Goal: Task Accomplishment & Management: Use online tool/utility

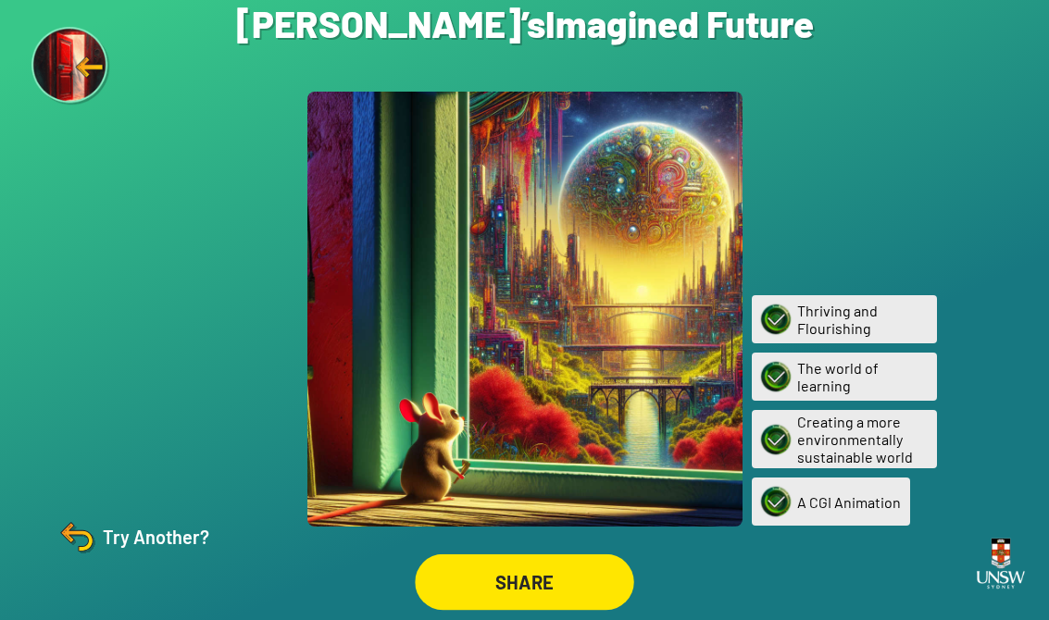
scroll to position [29, 0]
click at [91, 531] on img at bounding box center [77, 537] width 44 height 44
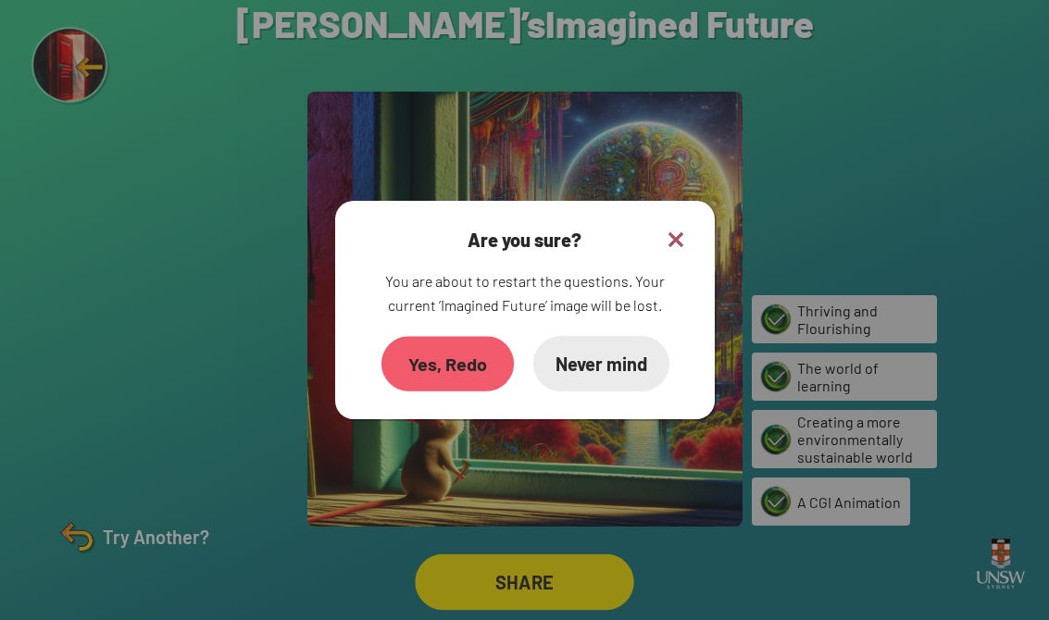
click at [465, 339] on div "Yes, Redo" at bounding box center [447, 363] width 132 height 55
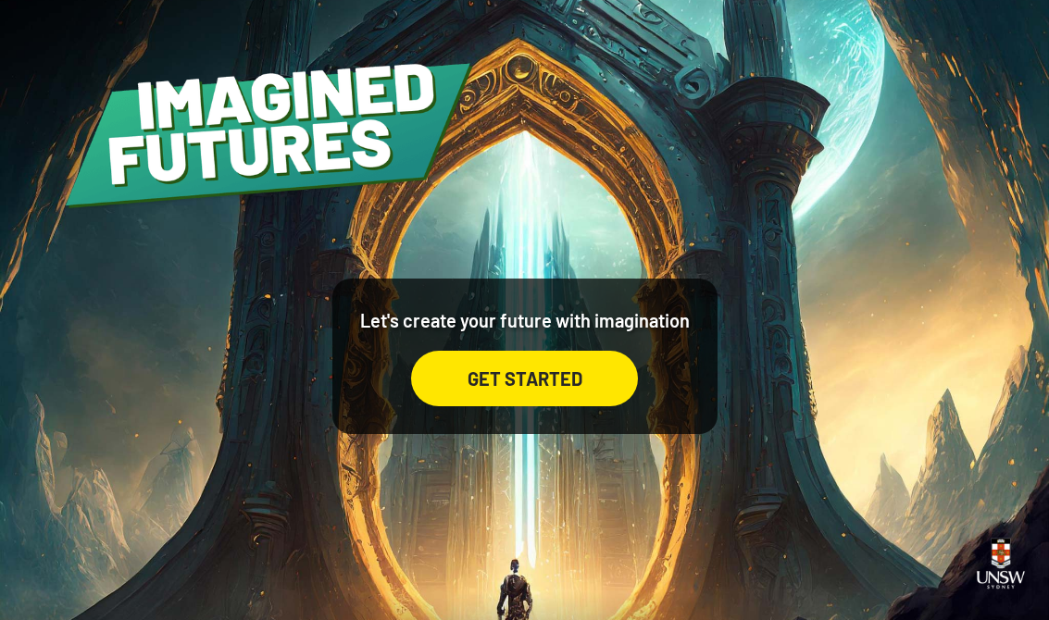
click at [562, 390] on div "GET STARTED" at bounding box center [524, 379] width 227 height 56
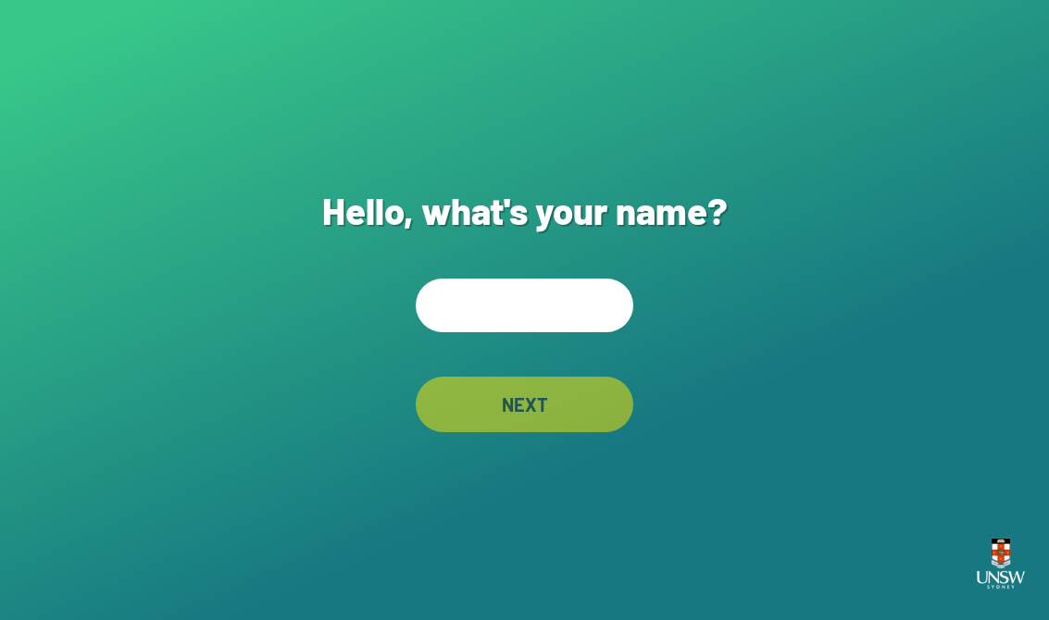
click at [573, 312] on input "text" at bounding box center [525, 306] width 218 height 54
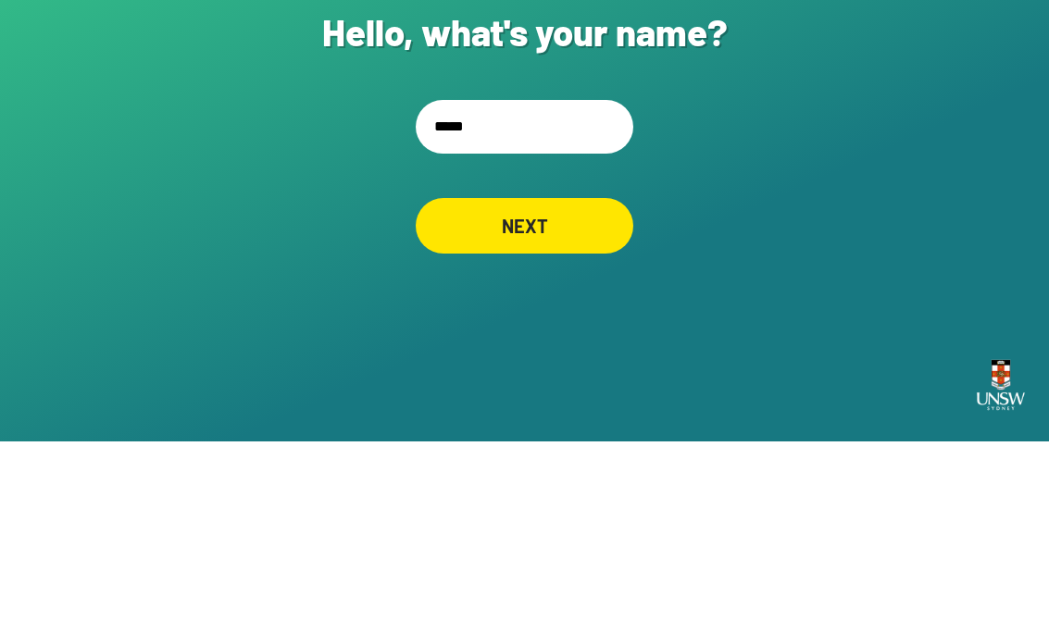
type input "******"
click at [590, 377] on div "NEXT" at bounding box center [525, 405] width 218 height 56
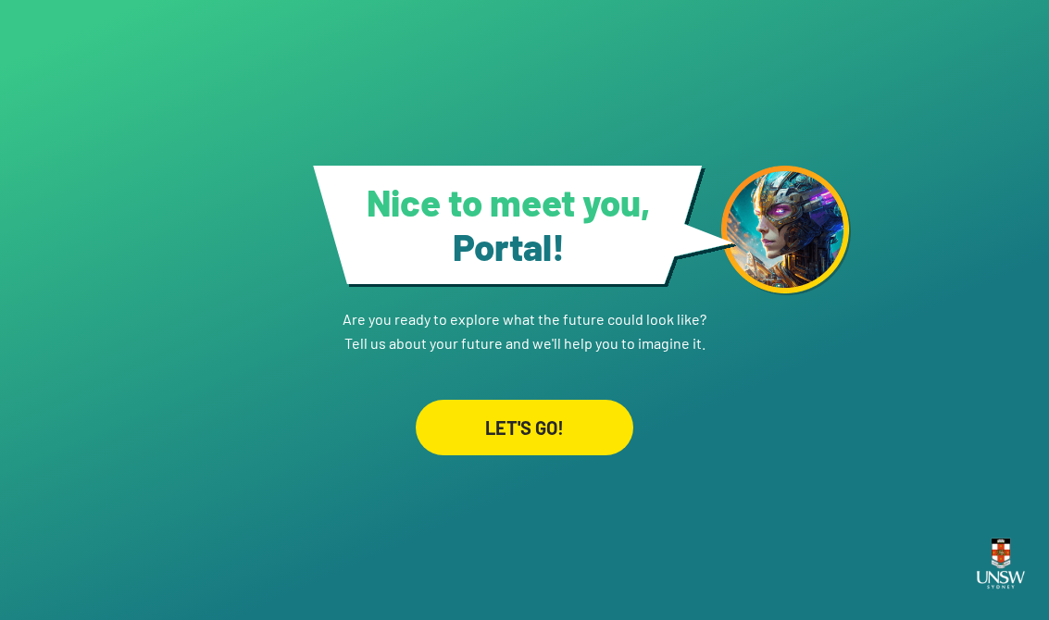
click at [485, 408] on div "LET'S GO!" at bounding box center [525, 428] width 218 height 56
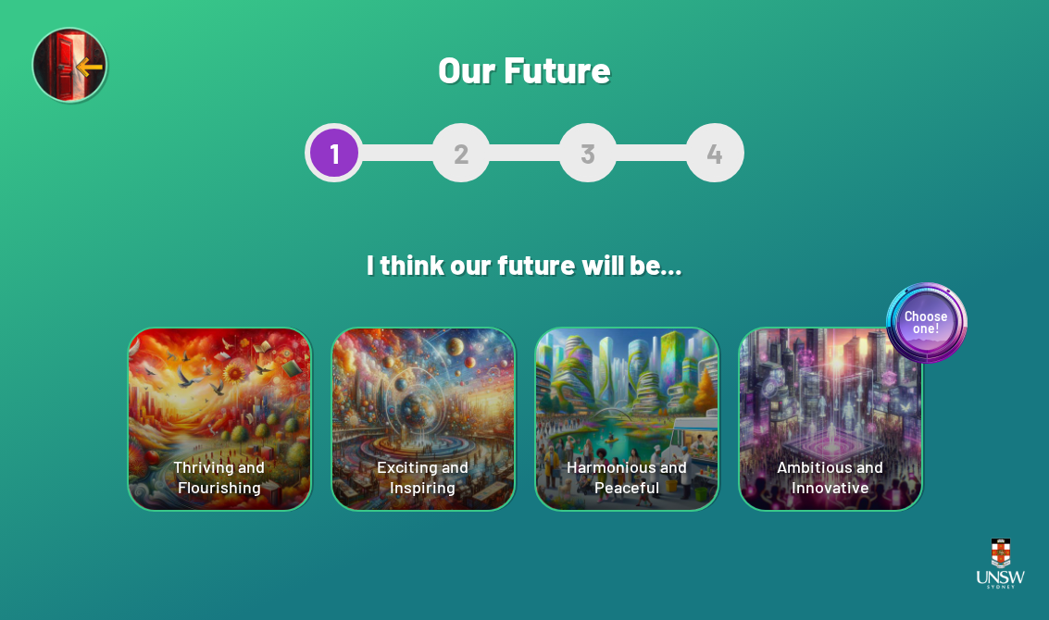
click at [840, 409] on div "Choose one! Ambitious and Innovative" at bounding box center [830, 419] width 181 height 181
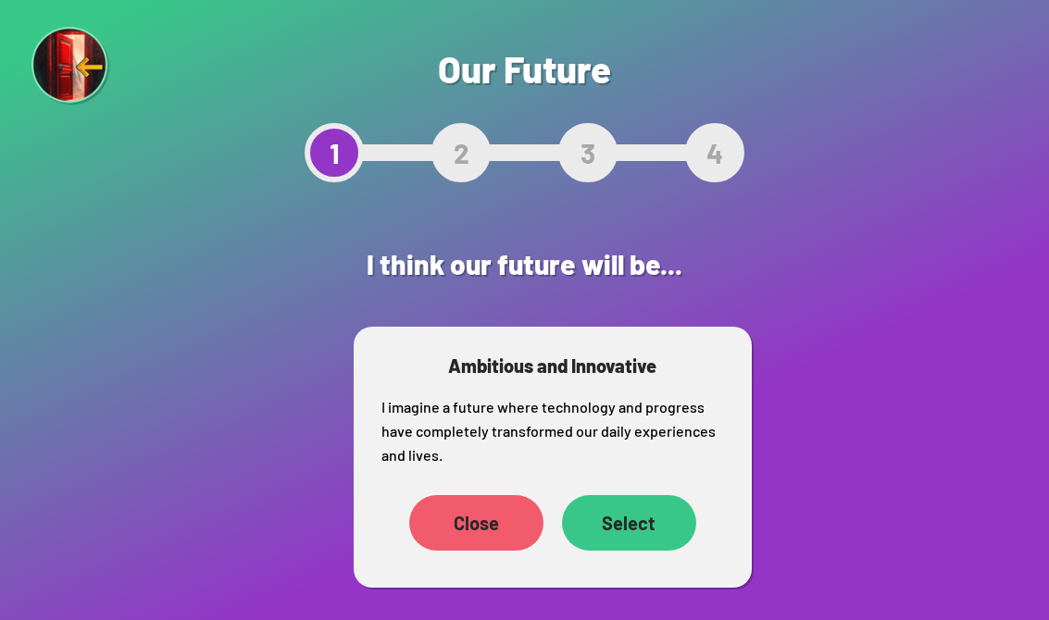
click at [605, 525] on div "Select" at bounding box center [629, 523] width 134 height 56
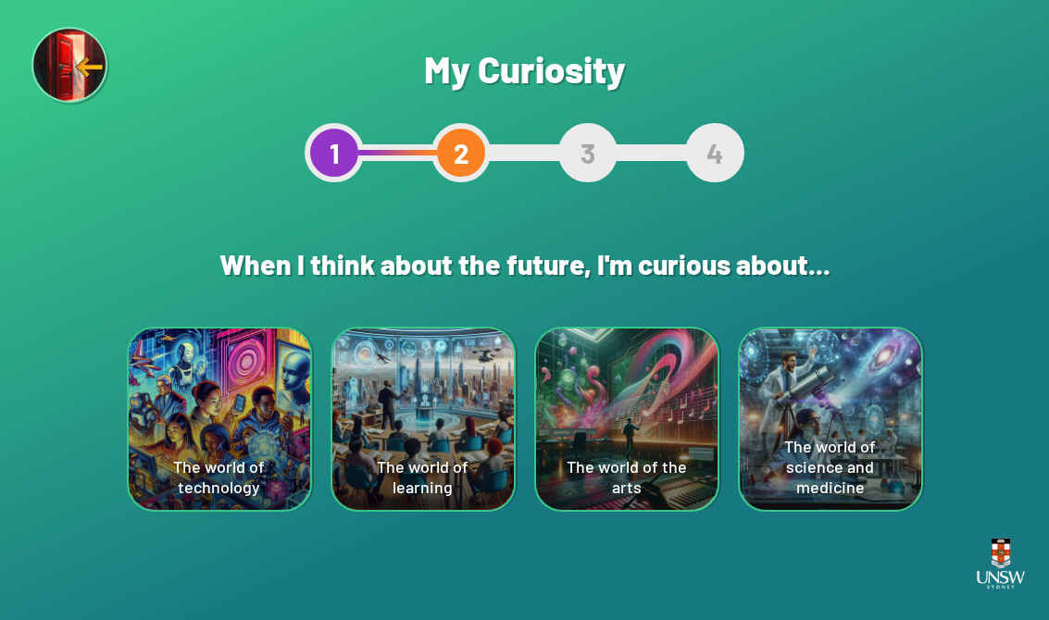
click at [190, 389] on div "The world of technology" at bounding box center [219, 419] width 181 height 181
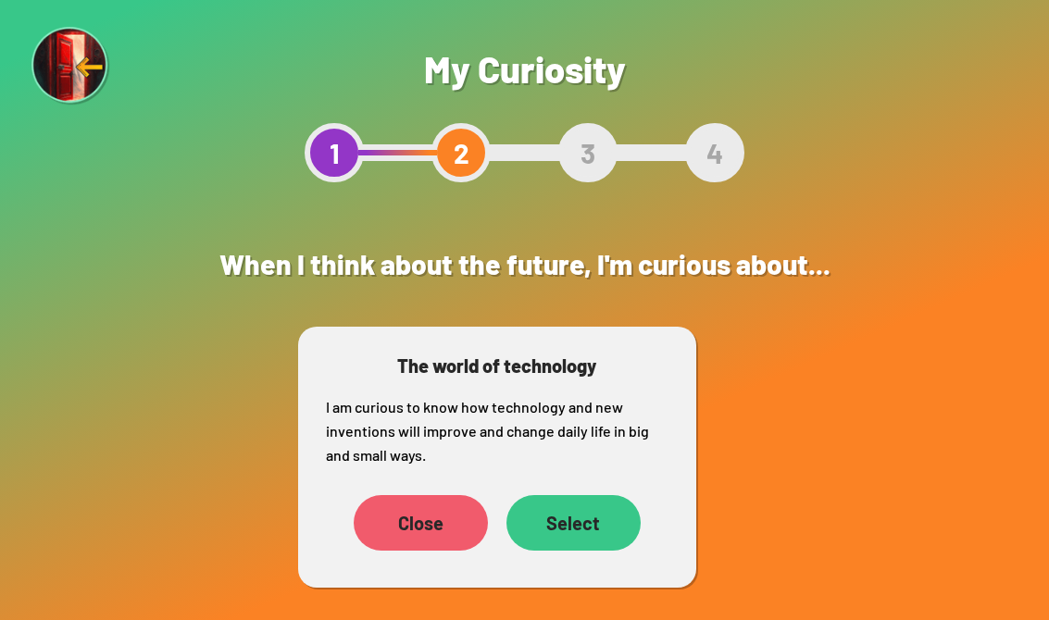
click at [562, 514] on div "Select" at bounding box center [573, 523] width 134 height 56
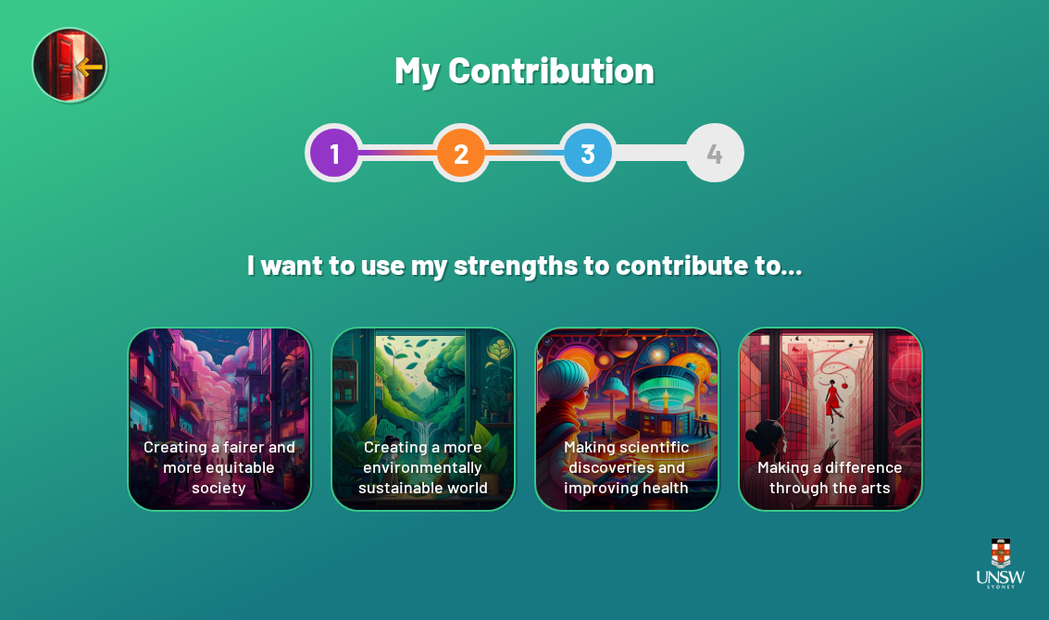
click at [188, 418] on div "Creating a fairer and more equitable society" at bounding box center [219, 419] width 181 height 181
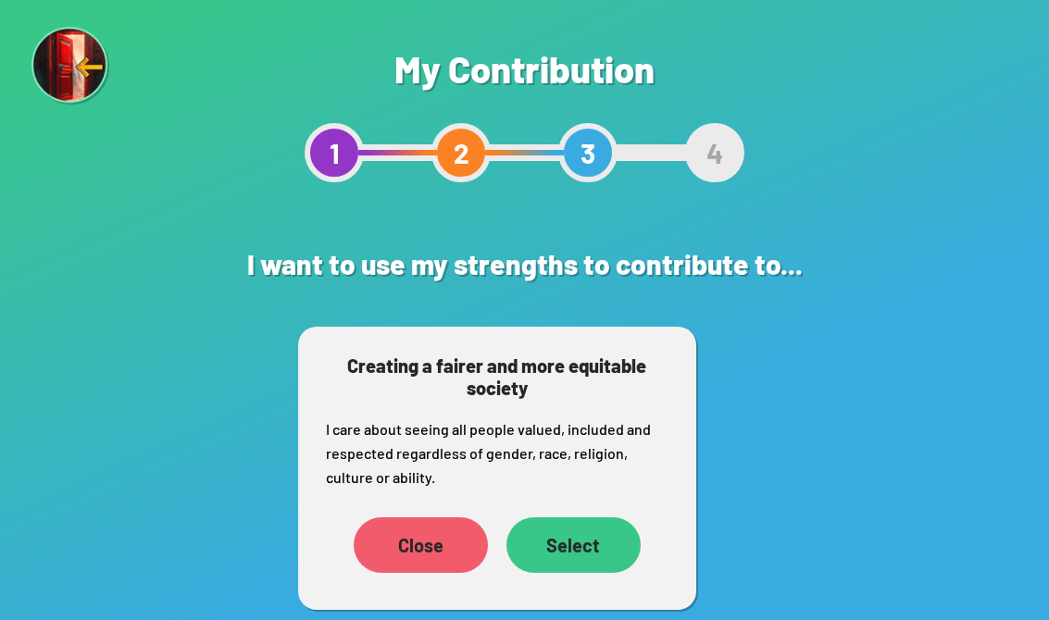
click at [564, 535] on div "Select" at bounding box center [573, 546] width 134 height 56
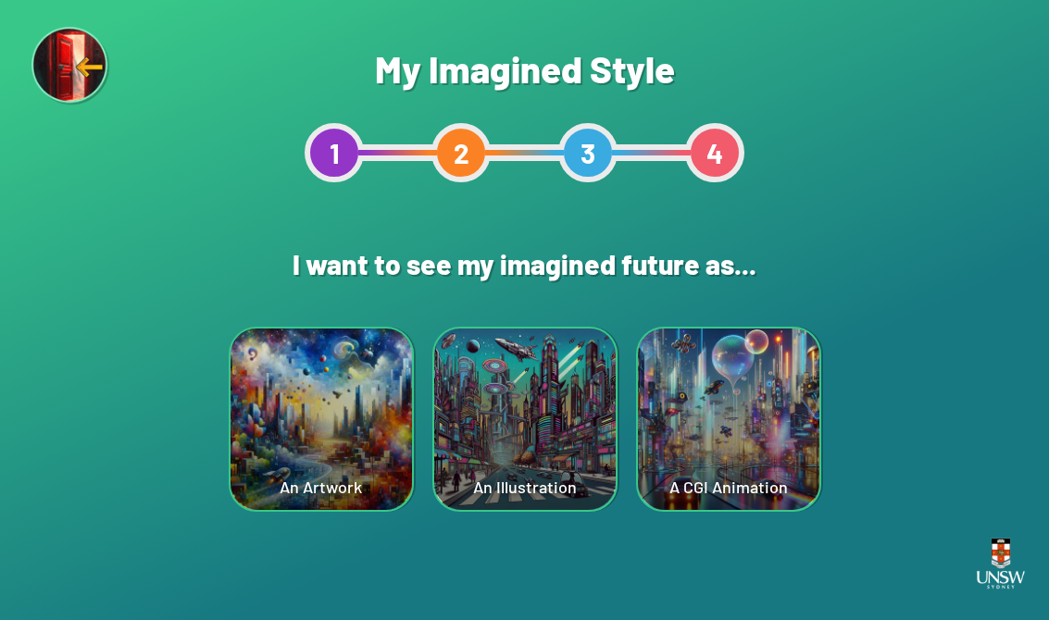
click at [702, 433] on div "A CGI Animation" at bounding box center [728, 419] width 181 height 181
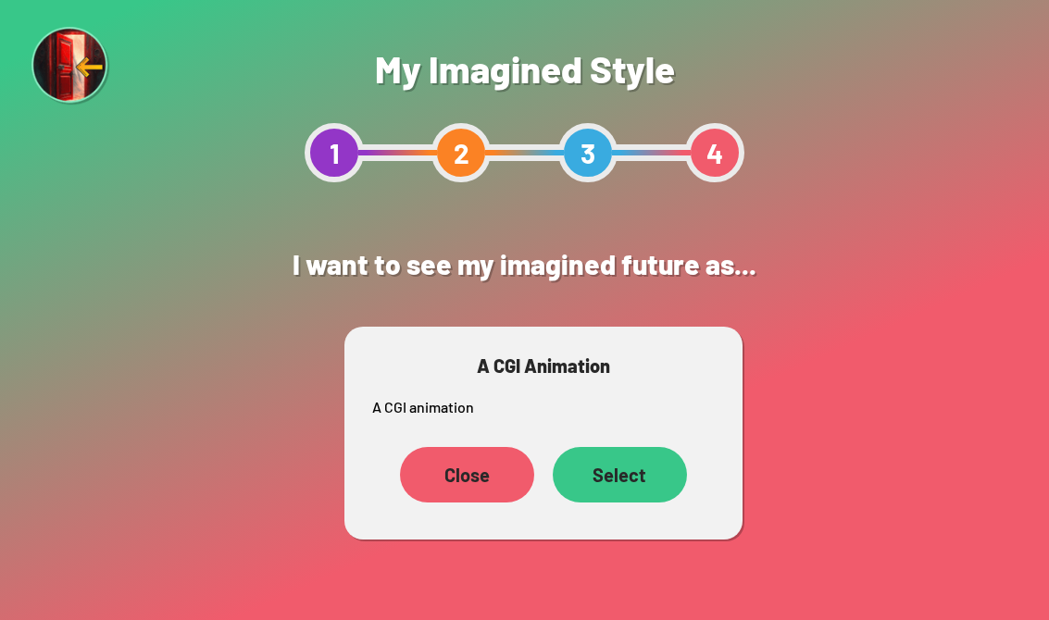
click at [607, 454] on div "Select" at bounding box center [620, 475] width 134 height 56
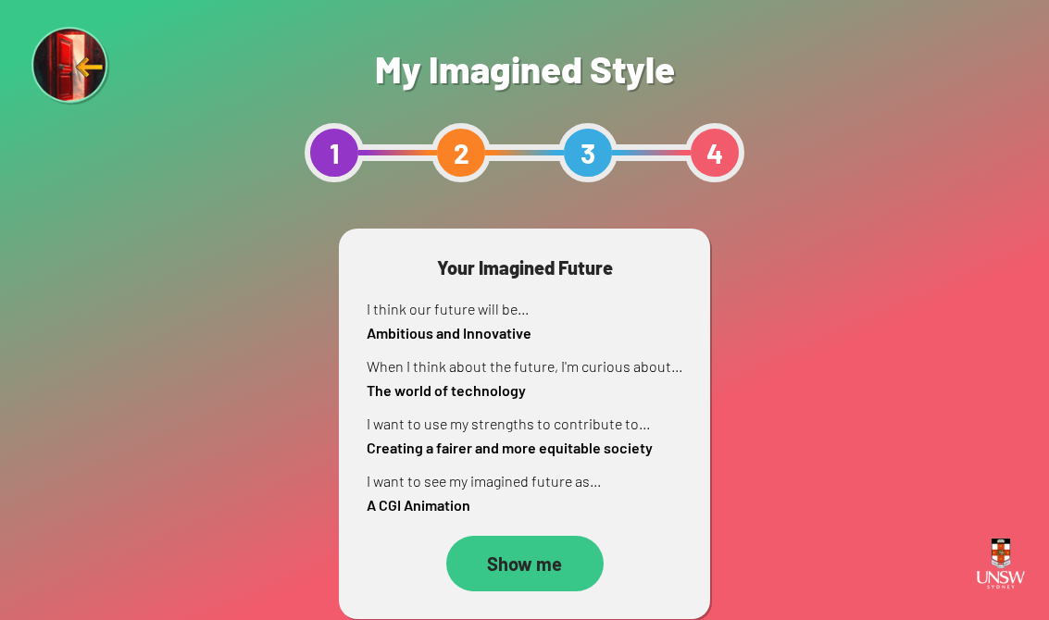
click at [528, 560] on div "Show me" at bounding box center [524, 564] width 157 height 56
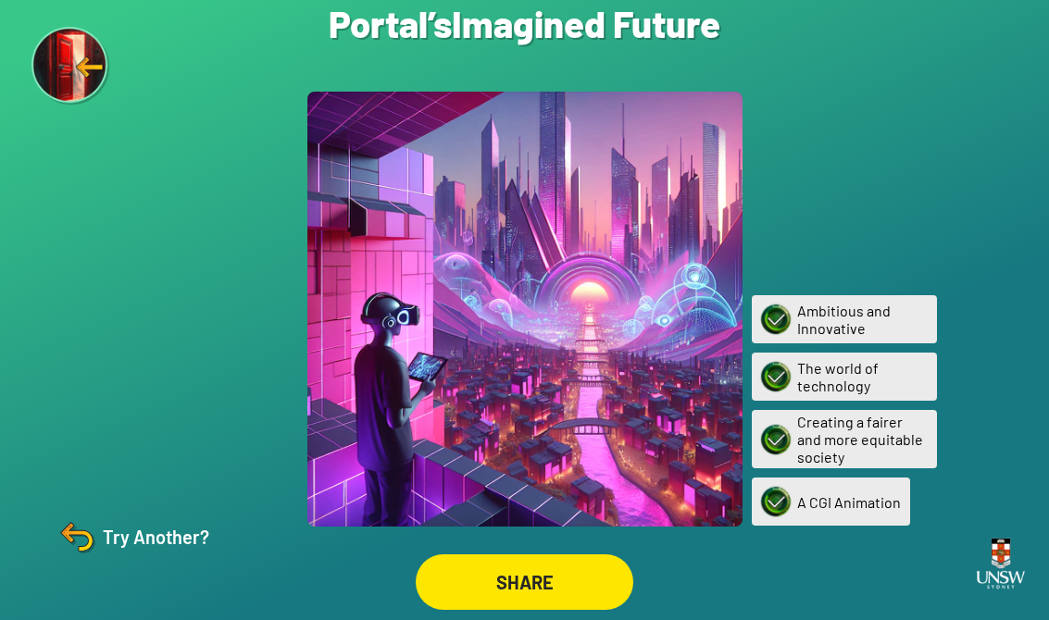
click at [508, 570] on div "SHARE" at bounding box center [525, 583] width 218 height 56
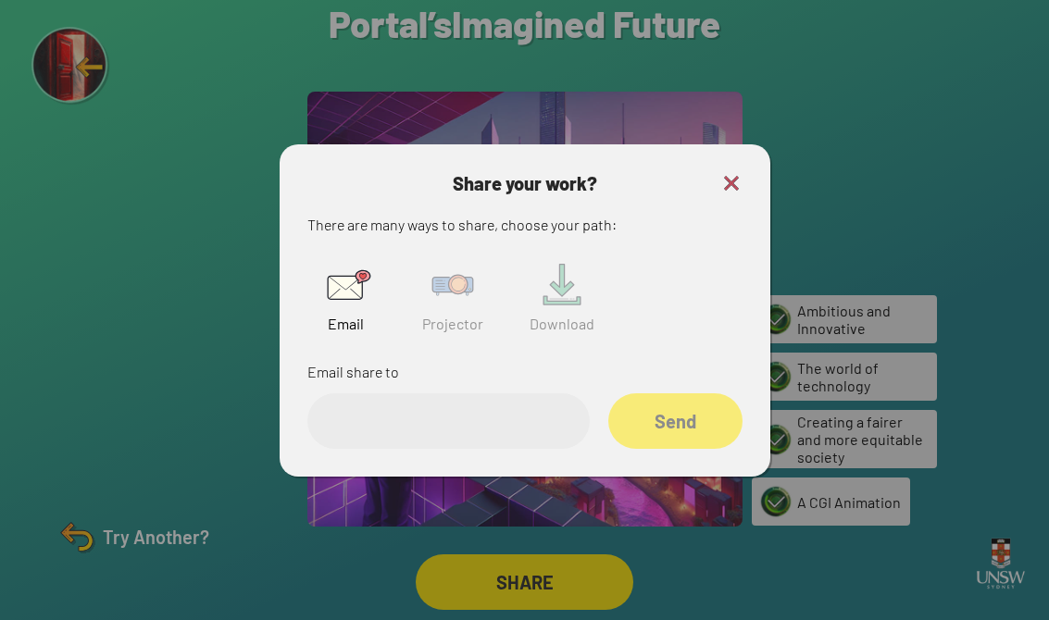
click at [446, 309] on img at bounding box center [452, 285] width 59 height 59
click at [480, 435] on input "text" at bounding box center [448, 421] width 282 height 56
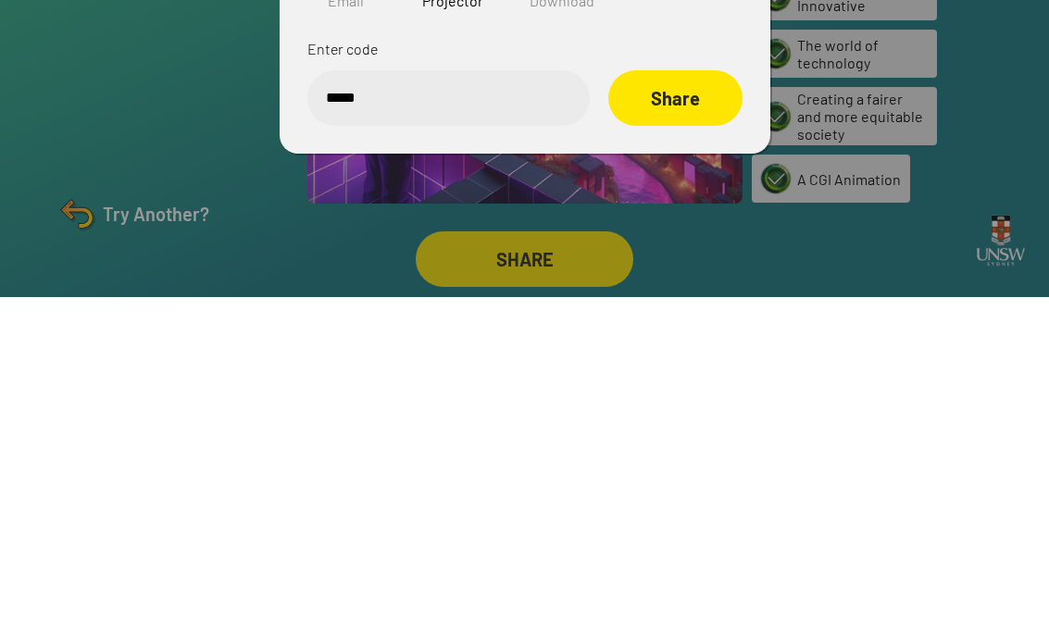
type input "******"
click at [694, 393] on div "Share" at bounding box center [675, 421] width 134 height 56
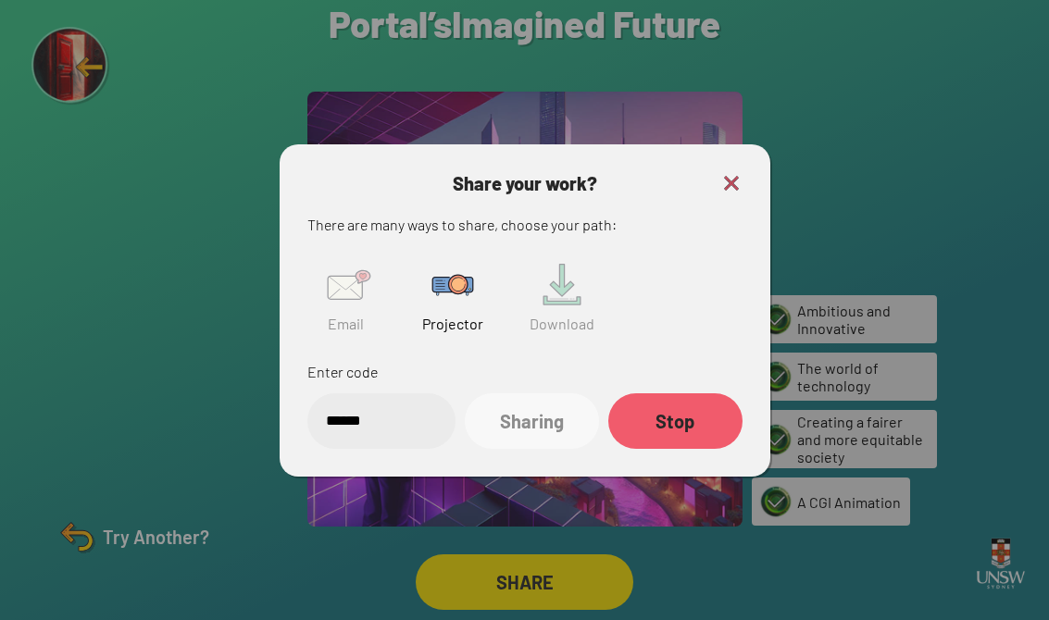
click at [726, 174] on img at bounding box center [731, 183] width 22 height 22
